Goal: Check status: Check status

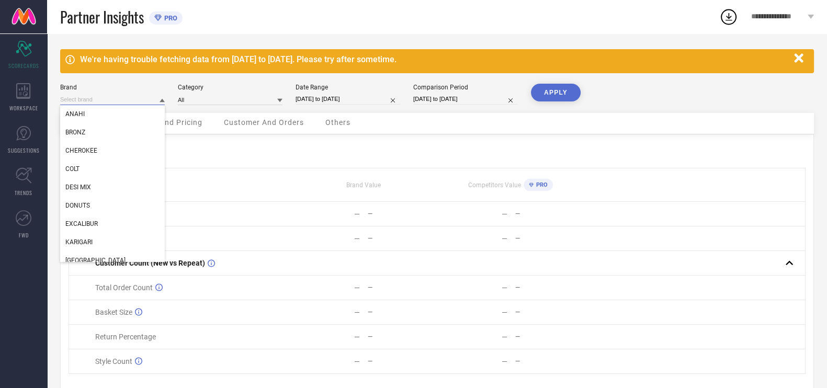
click at [157, 100] on input at bounding box center [112, 99] width 105 height 11
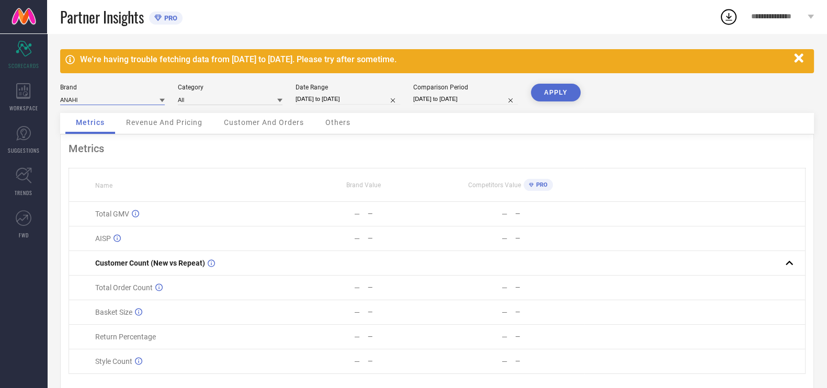
click at [157, 100] on input at bounding box center [112, 99] width 105 height 11
type input "v-m"
click at [111, 114] on div "V-MART" at bounding box center [112, 114] width 105 height 18
type input "All"
